Goal: Information Seeking & Learning: Find specific page/section

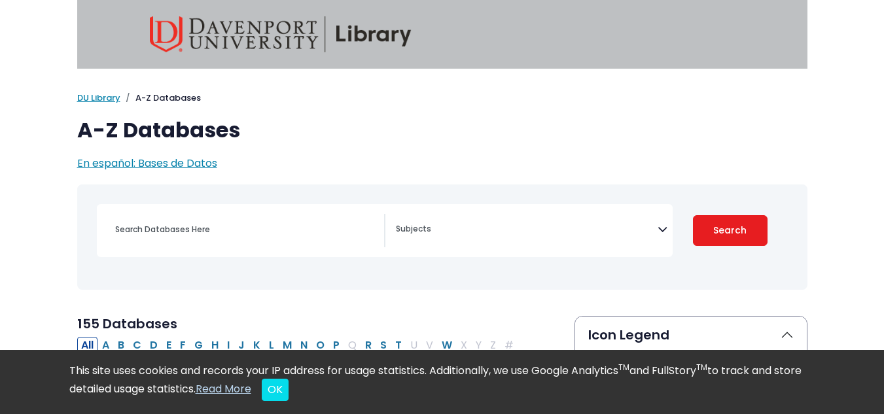
select select "Database Subject Filter"
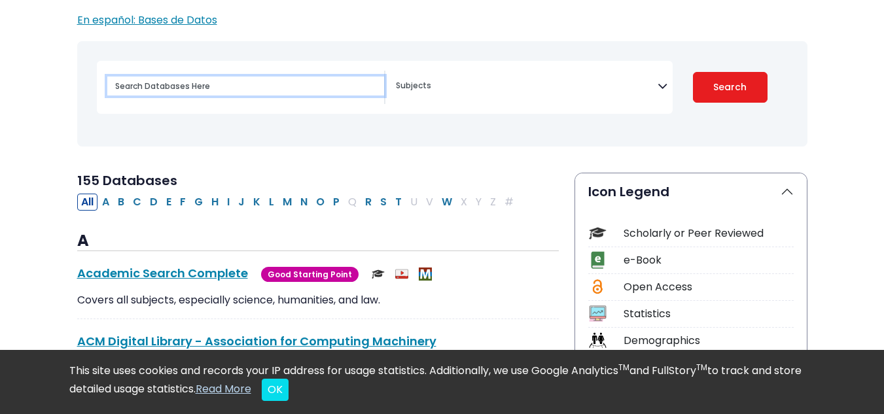
click at [260, 82] on input "Search database by title or keyword" at bounding box center [245, 86] width 277 height 19
type input "woodstock"
click at [693, 72] on button "Search" at bounding box center [730, 87] width 75 height 31
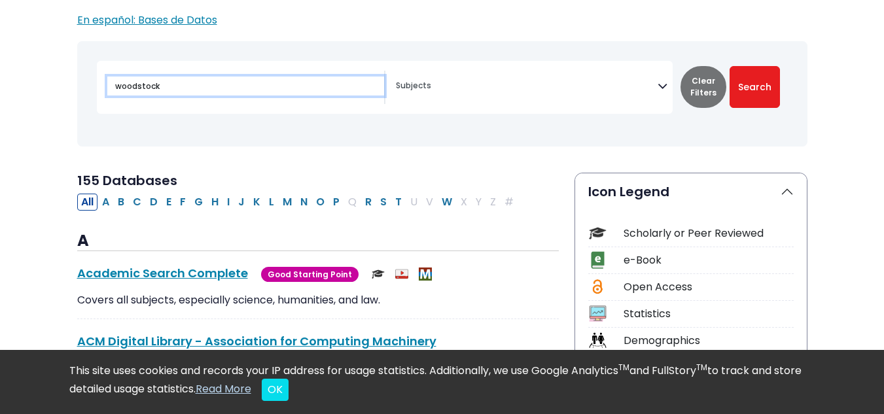
select select "Database Subject Filter"
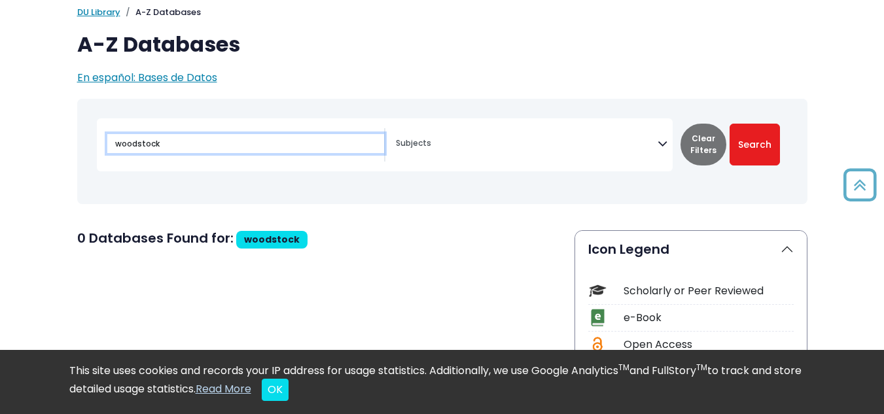
scroll to position [84, 0]
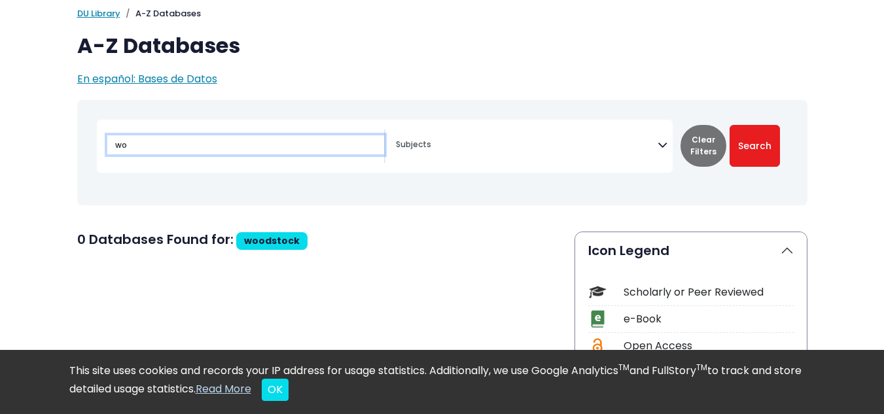
type input "w"
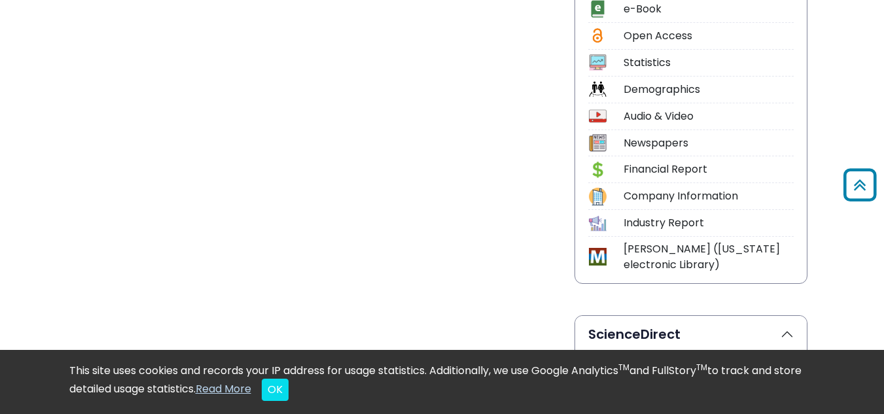
scroll to position [398, 0]
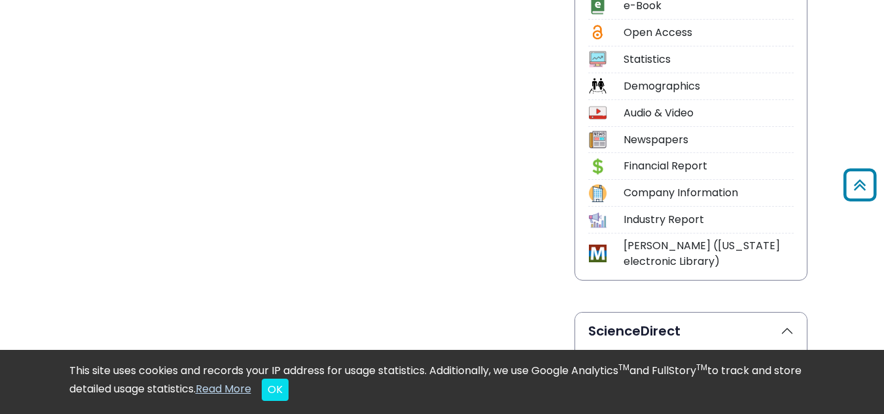
click at [654, 140] on div "Newspapers" at bounding box center [709, 140] width 170 height 16
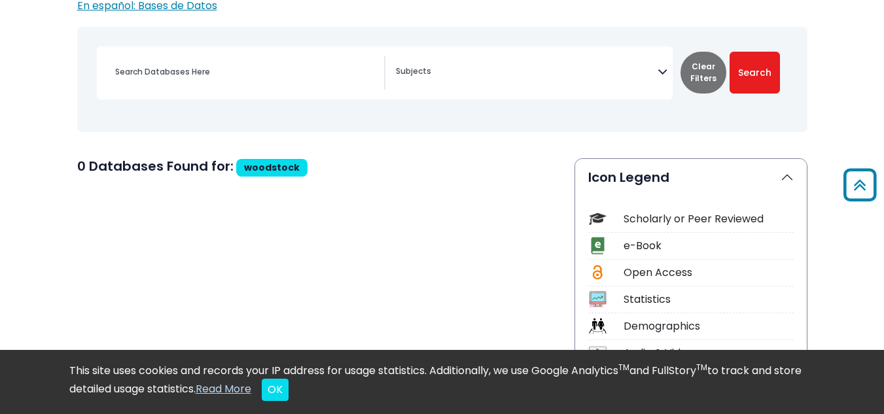
scroll to position [156, 0]
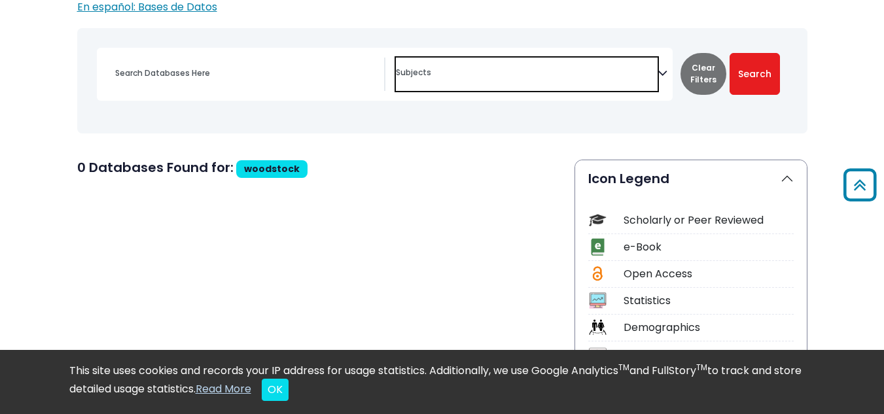
click at [402, 75] on textarea "Search" at bounding box center [527, 74] width 262 height 10
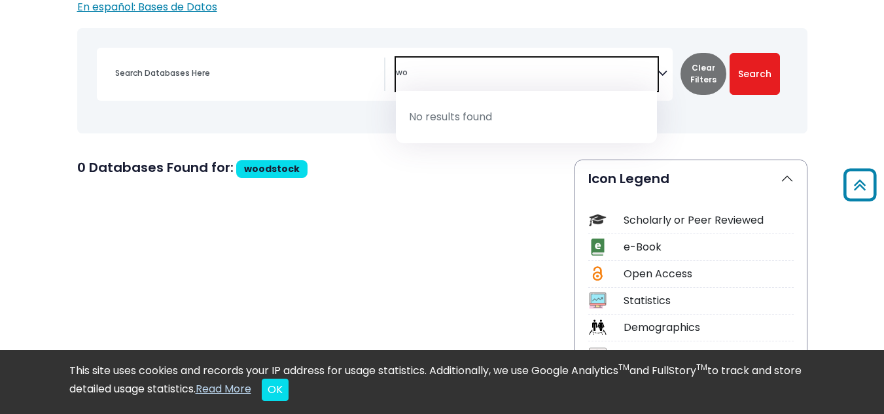
type textarea "w"
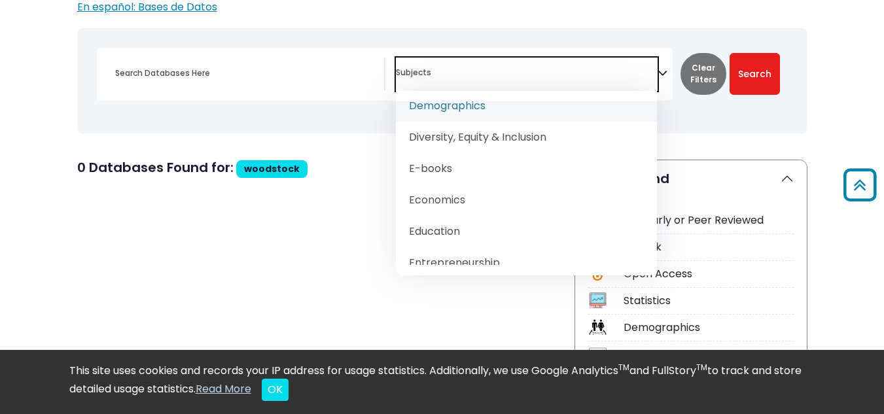
scroll to position [533, 0]
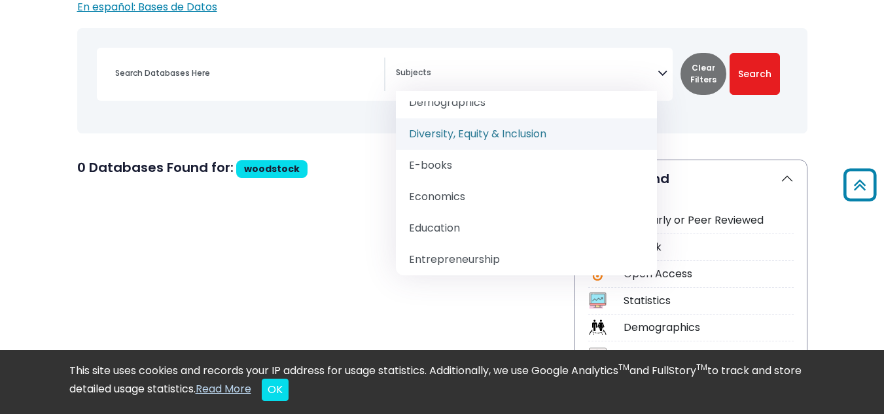
select select "207473"
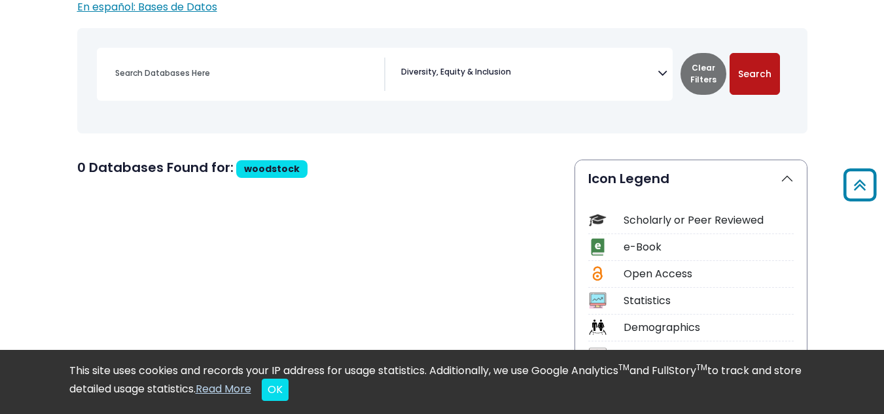
click at [747, 85] on button "Search" at bounding box center [755, 74] width 50 height 42
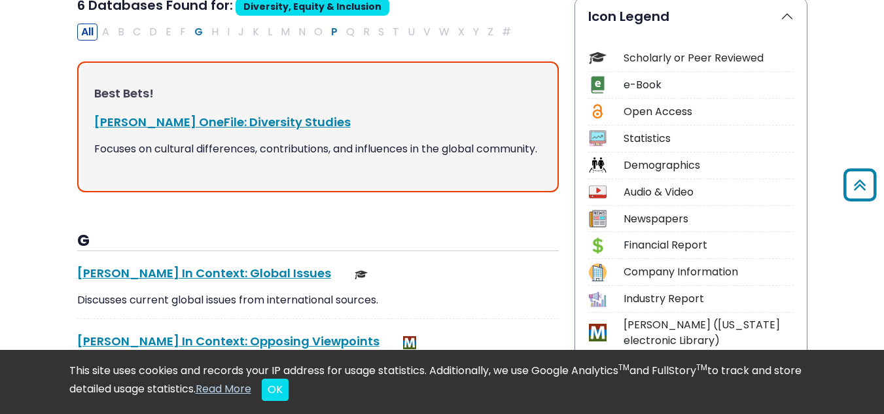
scroll to position [311, 0]
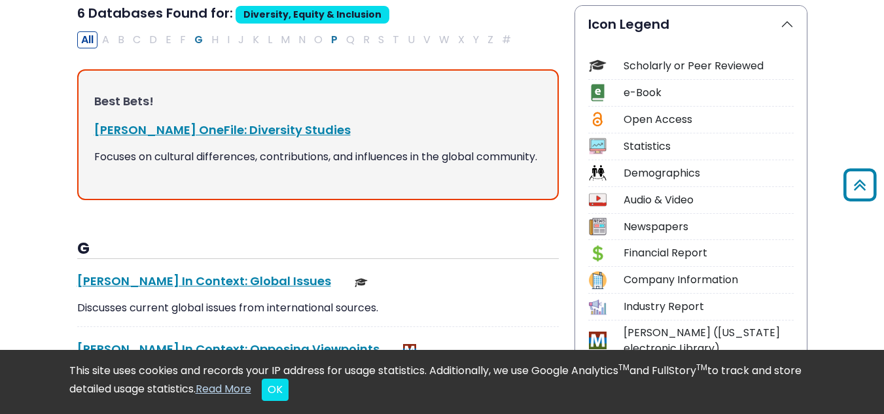
click at [662, 234] on div "Newspapers" at bounding box center [709, 227] width 170 height 16
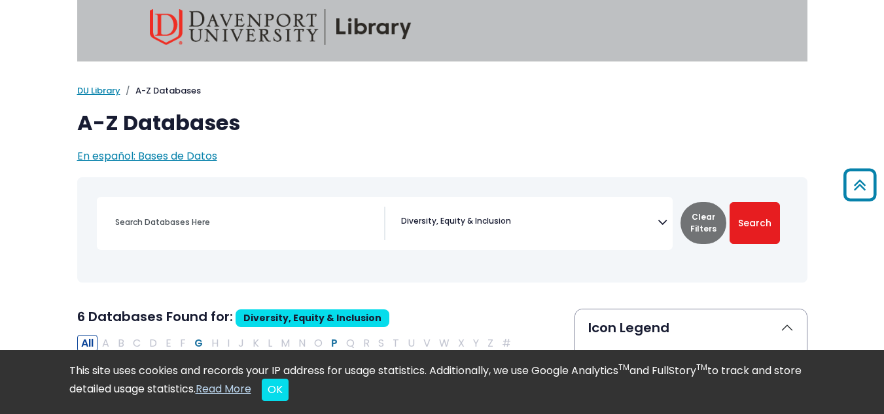
scroll to position [0, 0]
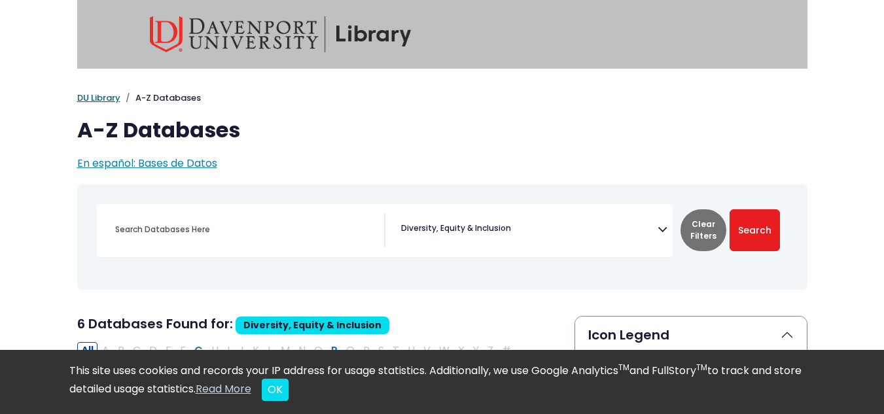
click at [96, 98] on link "DU Library" at bounding box center [98, 98] width 43 height 12
